Goal: Information Seeking & Learning: Learn about a topic

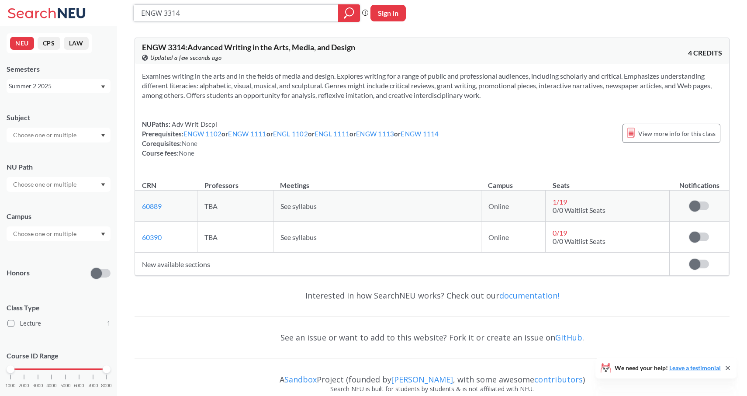
click at [185, 16] on input "ENGW 3314" at bounding box center [236, 13] width 192 height 15
type input "ENGW 3315"
click at [70, 89] on div "Summer 2 2025" at bounding box center [54, 86] width 91 height 10
click at [60, 109] on div "Fall 2025" at bounding box center [60, 106] width 99 height 10
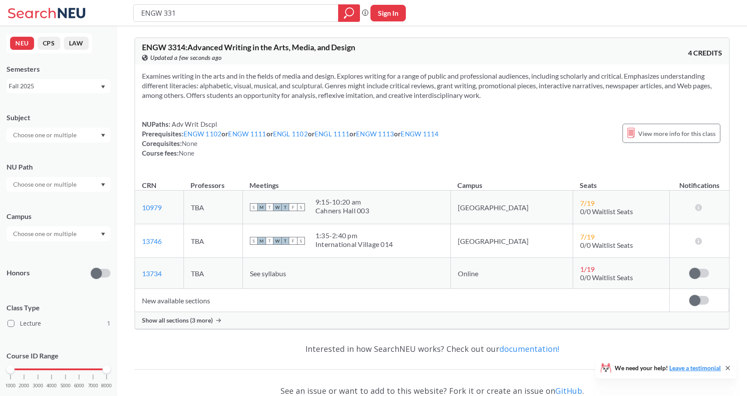
type input "ENGW 3315"
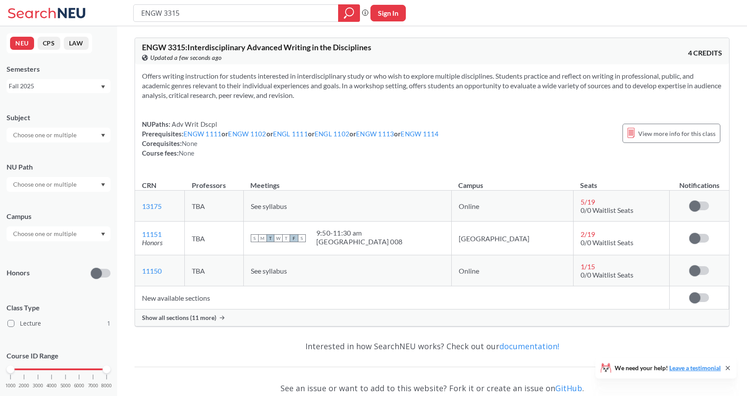
click at [197, 318] on span "Show all sections (11 more)" at bounding box center [179, 318] width 74 height 8
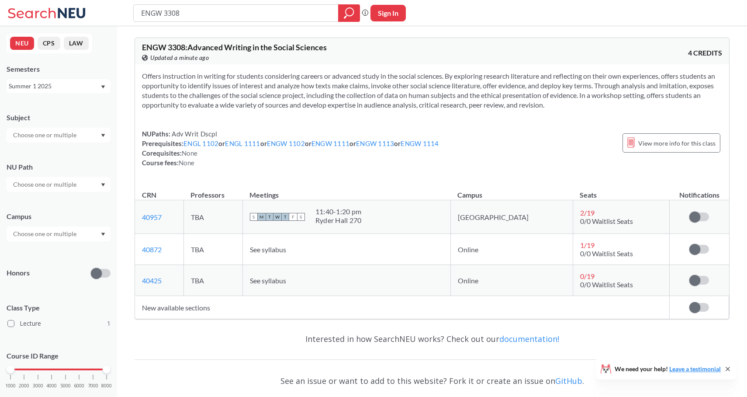
click at [52, 85] on div "Summer 1 2025" at bounding box center [54, 86] width 91 height 10
click at [34, 104] on span "Fall 2025" at bounding box center [24, 106] width 27 height 10
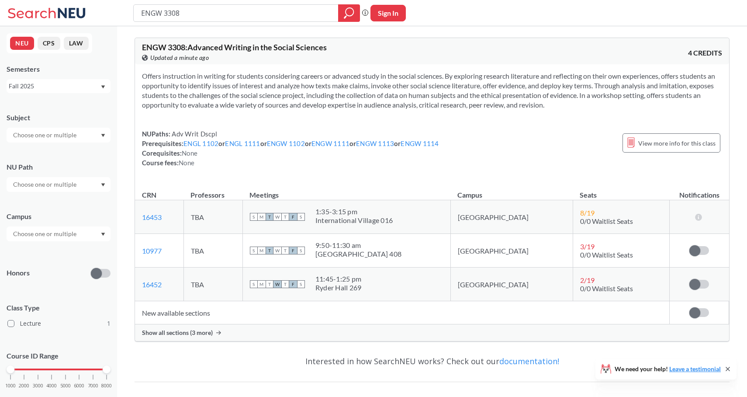
click at [183, 9] on input "ENGW 3308" at bounding box center [236, 13] width 192 height 15
type input "ENGW 3315"
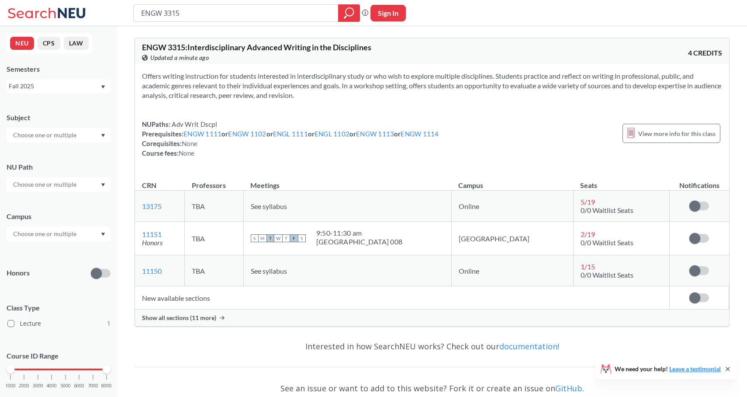
click at [187, 319] on span "Show all sections (11 more)" at bounding box center [179, 318] width 74 height 8
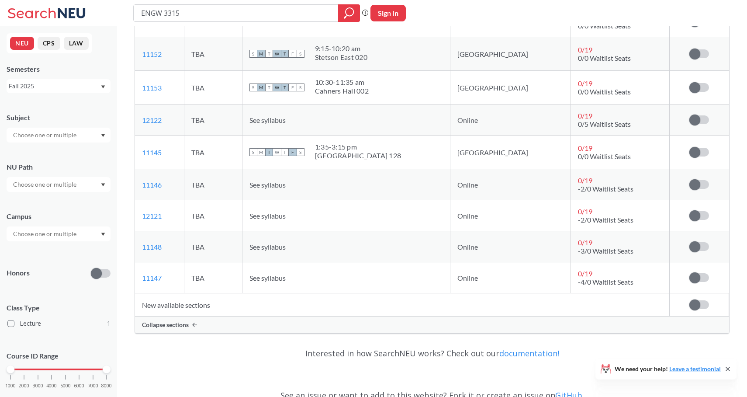
scroll to position [348, 0]
click at [172, 304] on td "New available sections" at bounding box center [402, 303] width 535 height 23
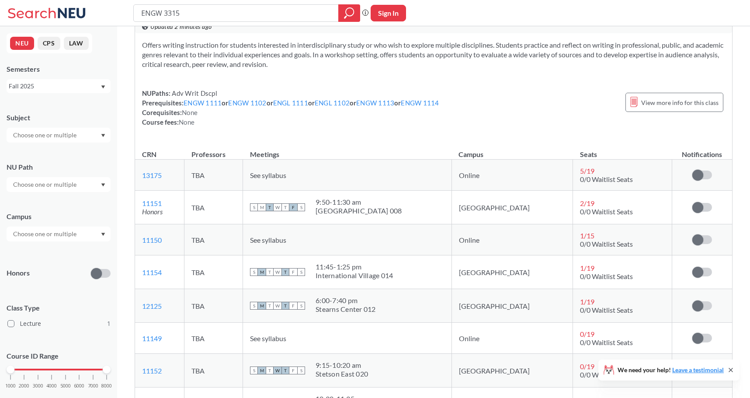
scroll to position [0, 0]
